Goal: Task Accomplishment & Management: Manage account settings

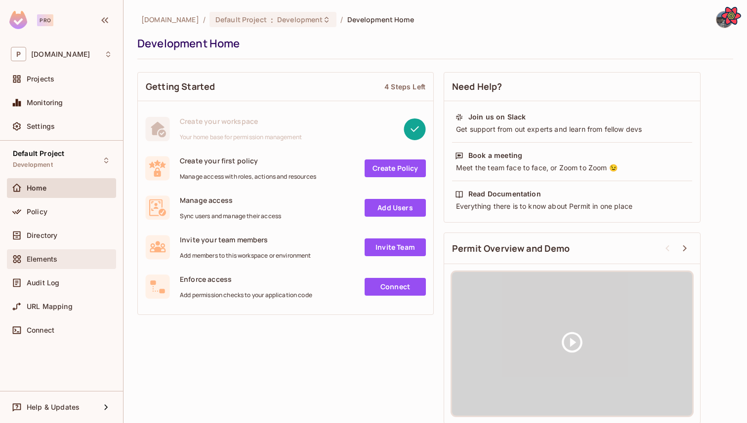
click at [59, 258] on div "Elements" at bounding box center [69, 259] width 85 height 8
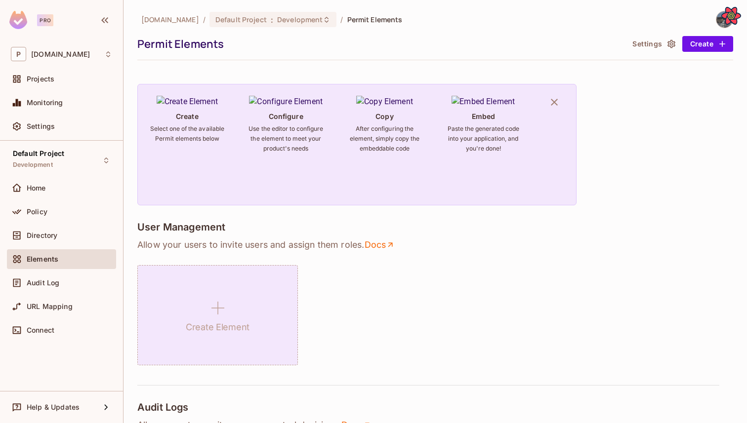
click at [179, 284] on div "Create Element" at bounding box center [217, 315] width 161 height 100
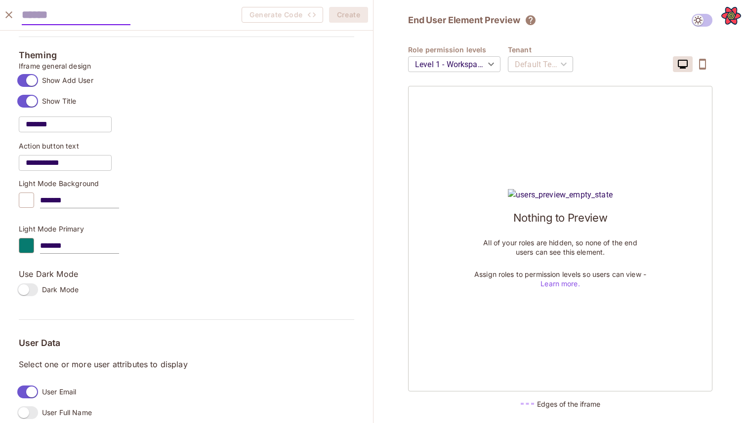
scroll to position [616, 0]
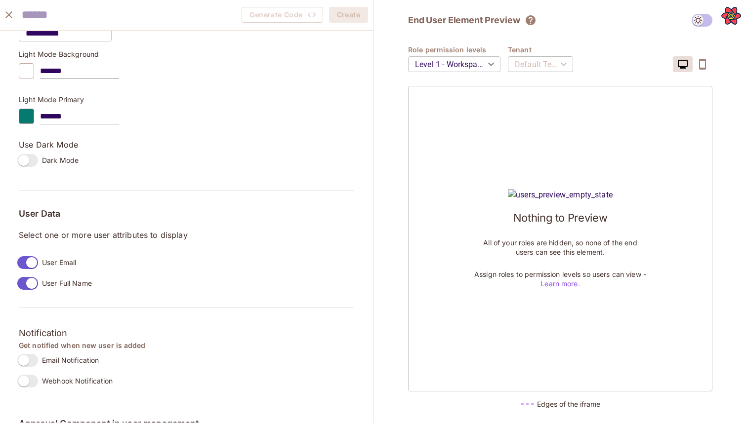
click at [13, 14] on icon "close" at bounding box center [9, 15] width 12 height 12
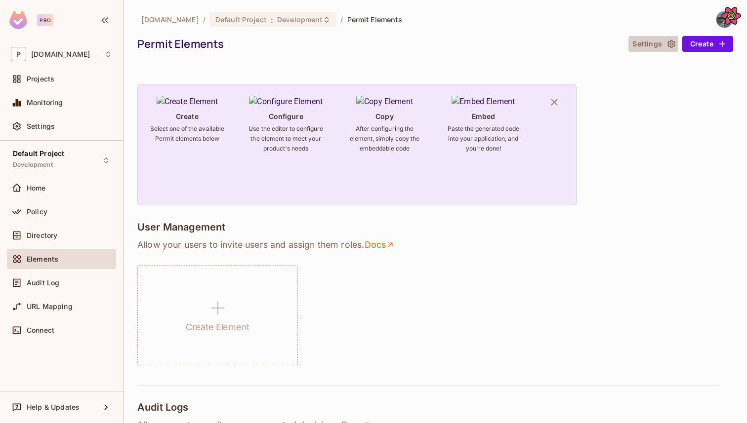
click at [643, 46] on button "Settings" at bounding box center [652, 44] width 49 height 16
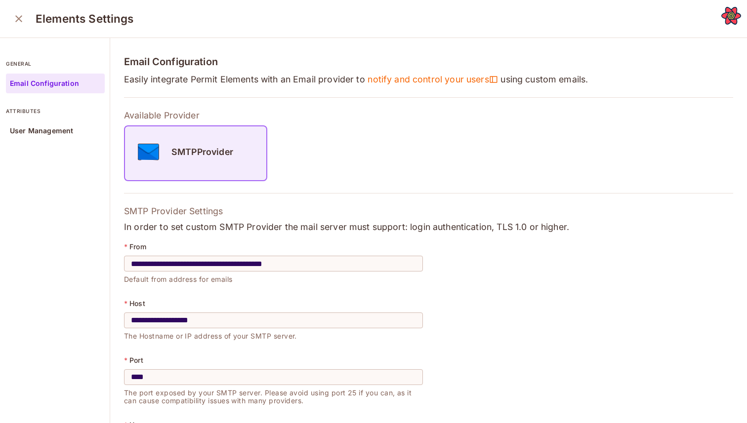
click at [142, 116] on p "Available Provider" at bounding box center [428, 116] width 609 height 12
